Goal: Transaction & Acquisition: Purchase product/service

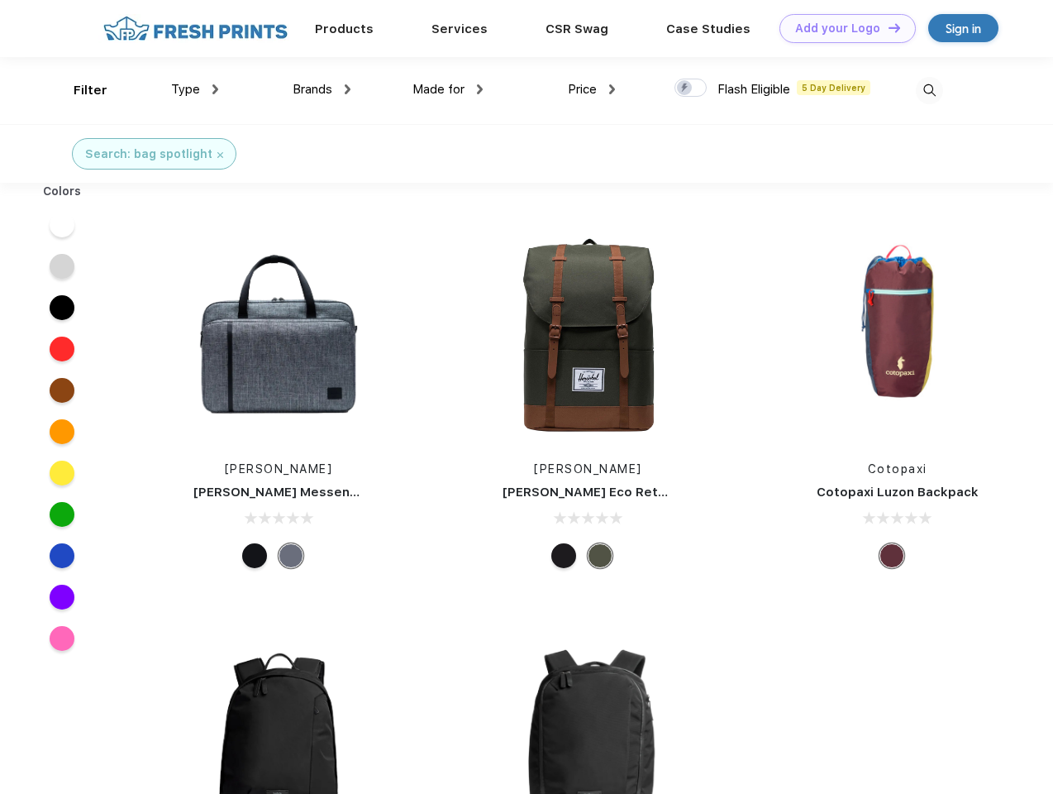
scroll to position [1, 0]
click at [842, 28] on link "Add your Logo Design Tool" at bounding box center [848, 28] width 136 height 29
click at [0, 0] on div "Design Tool" at bounding box center [0, 0] width 0 height 0
click at [887, 27] on link "Add your Logo Design Tool" at bounding box center [848, 28] width 136 height 29
click at [79, 90] on div "Filter" at bounding box center [91, 90] width 34 height 19
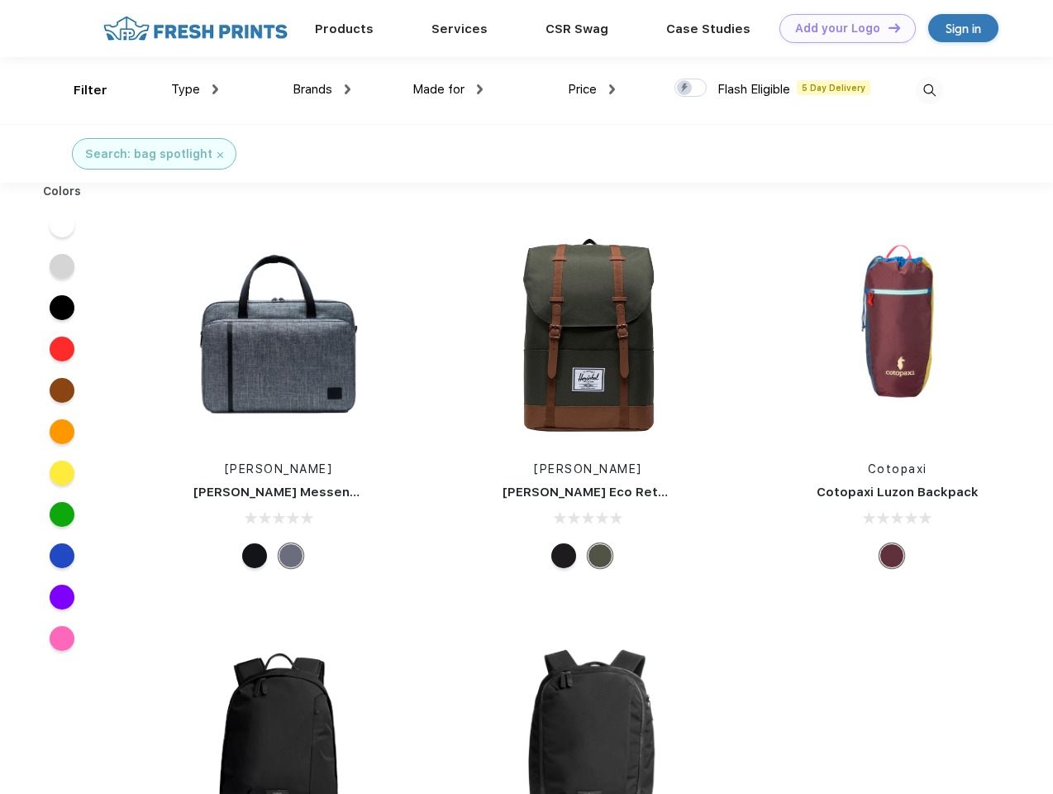
click at [195, 89] on span "Type" at bounding box center [185, 89] width 29 height 15
click at [322, 89] on span "Brands" at bounding box center [313, 89] width 40 height 15
click at [448, 89] on span "Made for" at bounding box center [439, 89] width 52 height 15
click at [592, 89] on span "Price" at bounding box center [582, 89] width 29 height 15
click at [691, 88] on div at bounding box center [691, 88] width 32 height 18
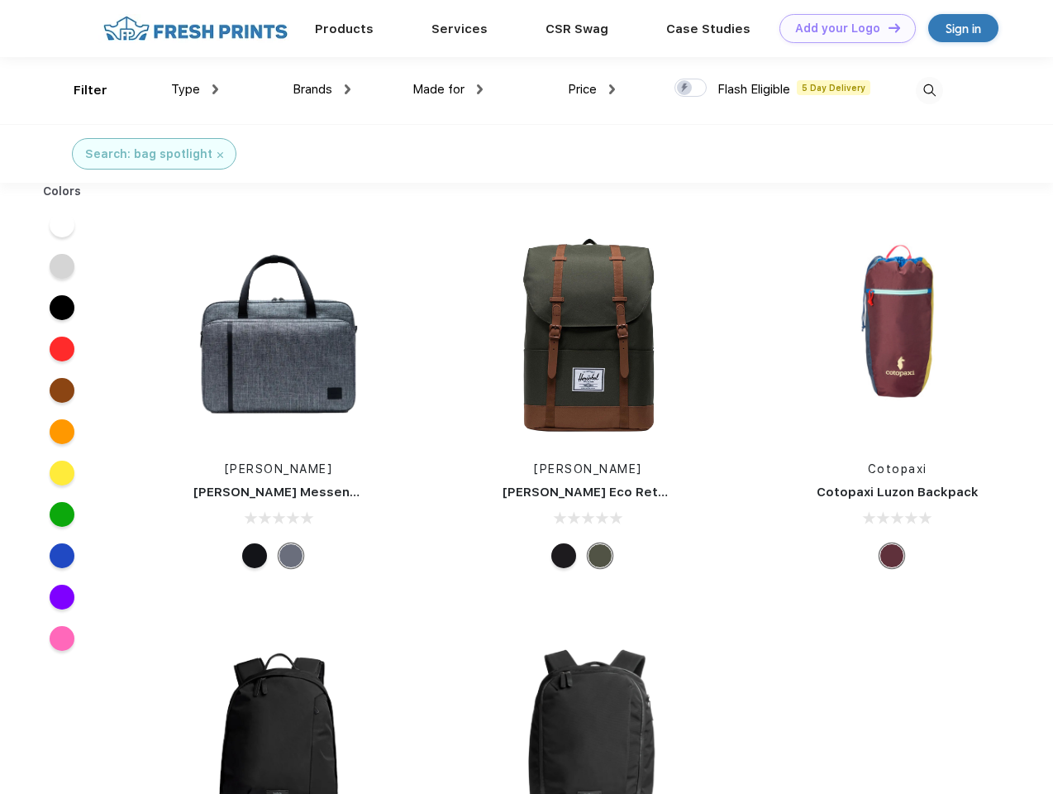
click at [686, 88] on input "checkbox" at bounding box center [680, 83] width 11 height 11
click at [929, 90] on img at bounding box center [929, 90] width 27 height 27
